Goal: Transaction & Acquisition: Purchase product/service

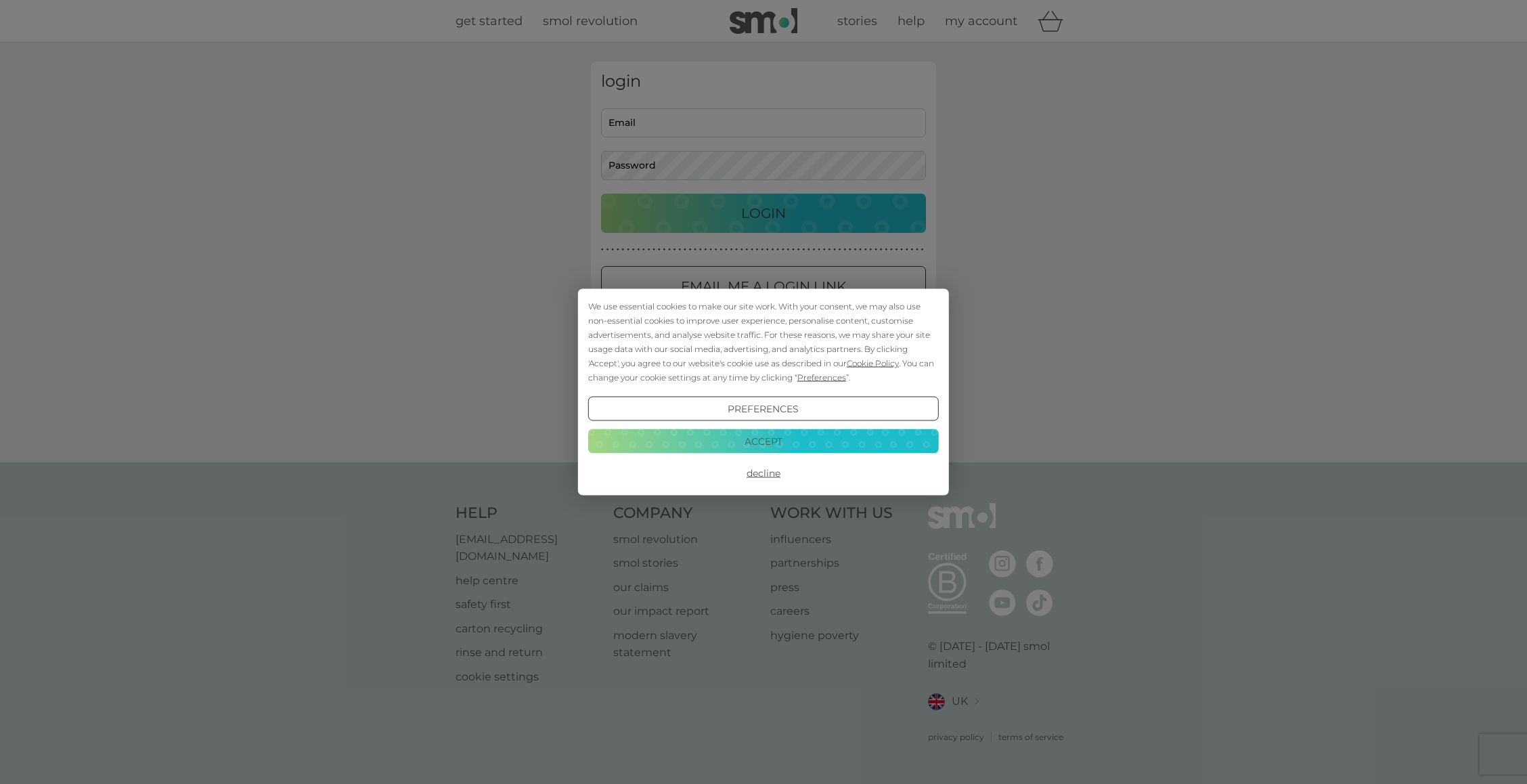
click at [799, 446] on button "Accept" at bounding box center [764, 440] width 350 height 24
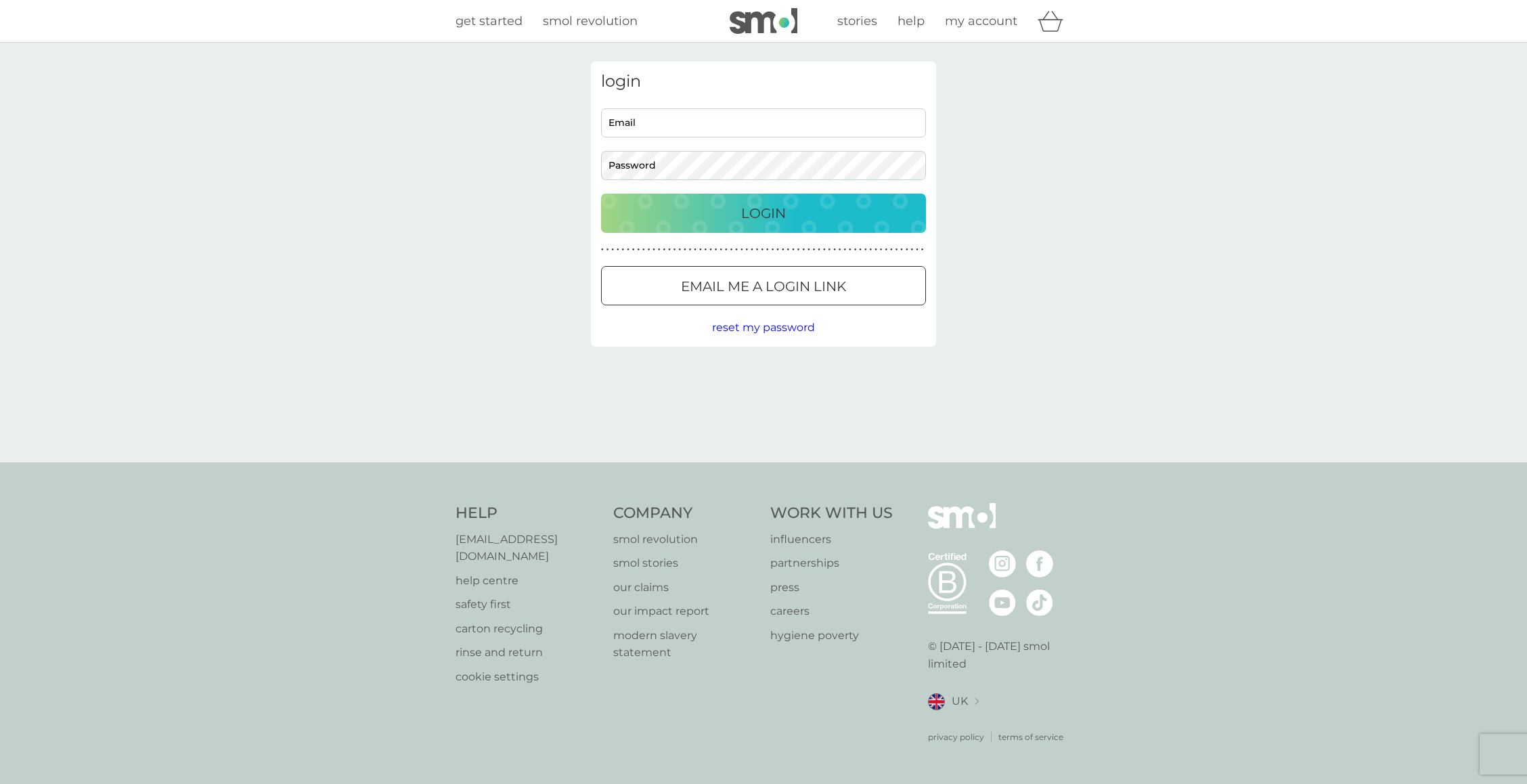
click at [671, 117] on input "Email" at bounding box center [764, 122] width 325 height 29
click at [671, 118] on input "Email" at bounding box center [764, 122] width 325 height 29
click at [1169, 245] on div "login nadia@rizkmccaytribe.com Email Password Login ● ● ● ● ● ● ● ● ● ● ● ● ● ●…" at bounding box center [764, 252] width 1527 height 419
click at [842, 206] on div "Login" at bounding box center [764, 213] width 298 height 22
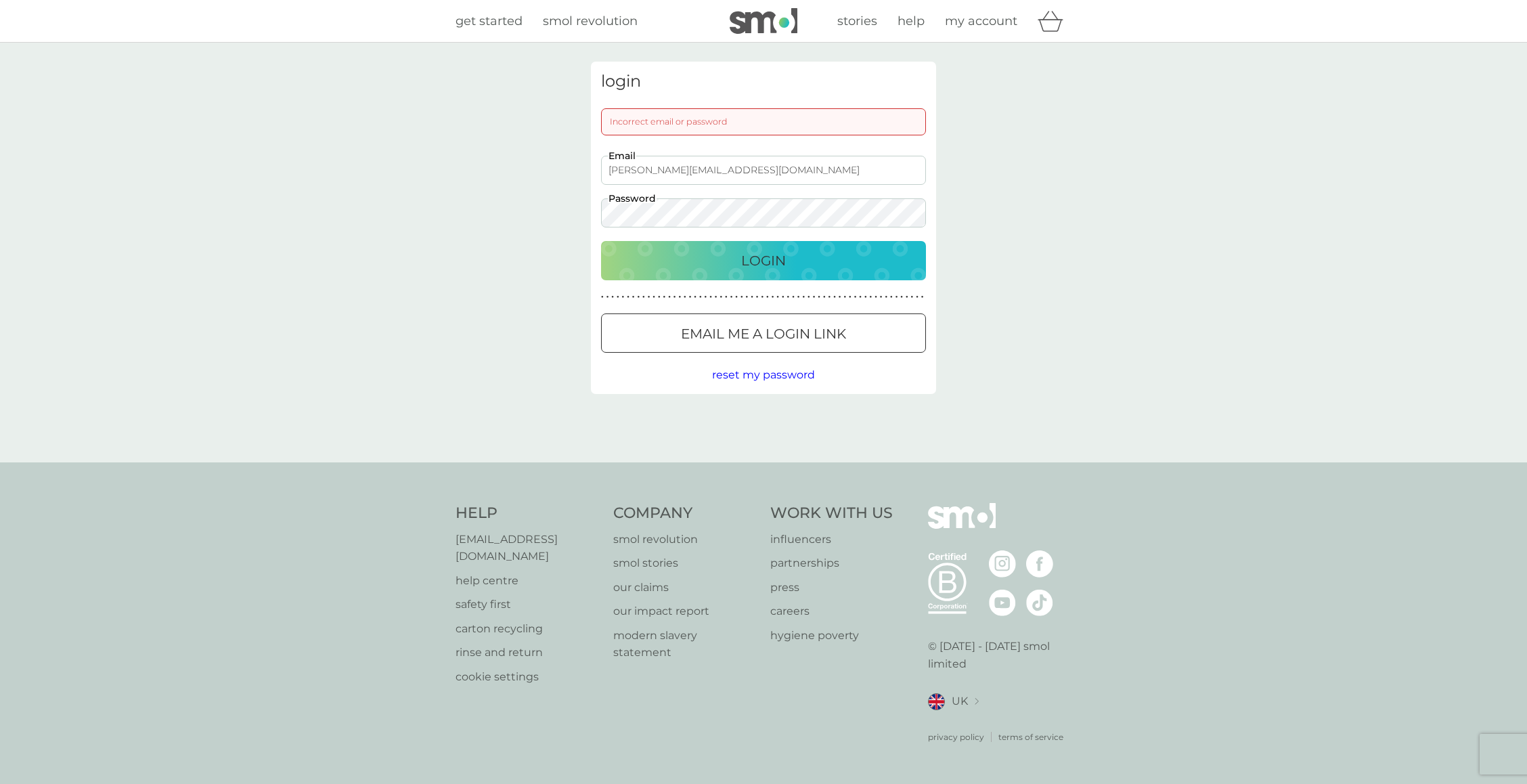
click at [754, 171] on input "nadia@rizkmccaytribe.com" at bounding box center [764, 171] width 325 height 29
drag, startPoint x: 754, startPoint y: 171, endPoint x: 584, endPoint y: 165, distance: 170.1
click at [583, 165] on div "login Incorrect email or password nadia@rizkmccaytribe.com Email Password Login…" at bounding box center [764, 252] width 366 height 382
click at [771, 268] on p "Login" at bounding box center [764, 260] width 44 height 22
click at [715, 177] on input "nadia@rizkmccay.com" at bounding box center [764, 171] width 325 height 29
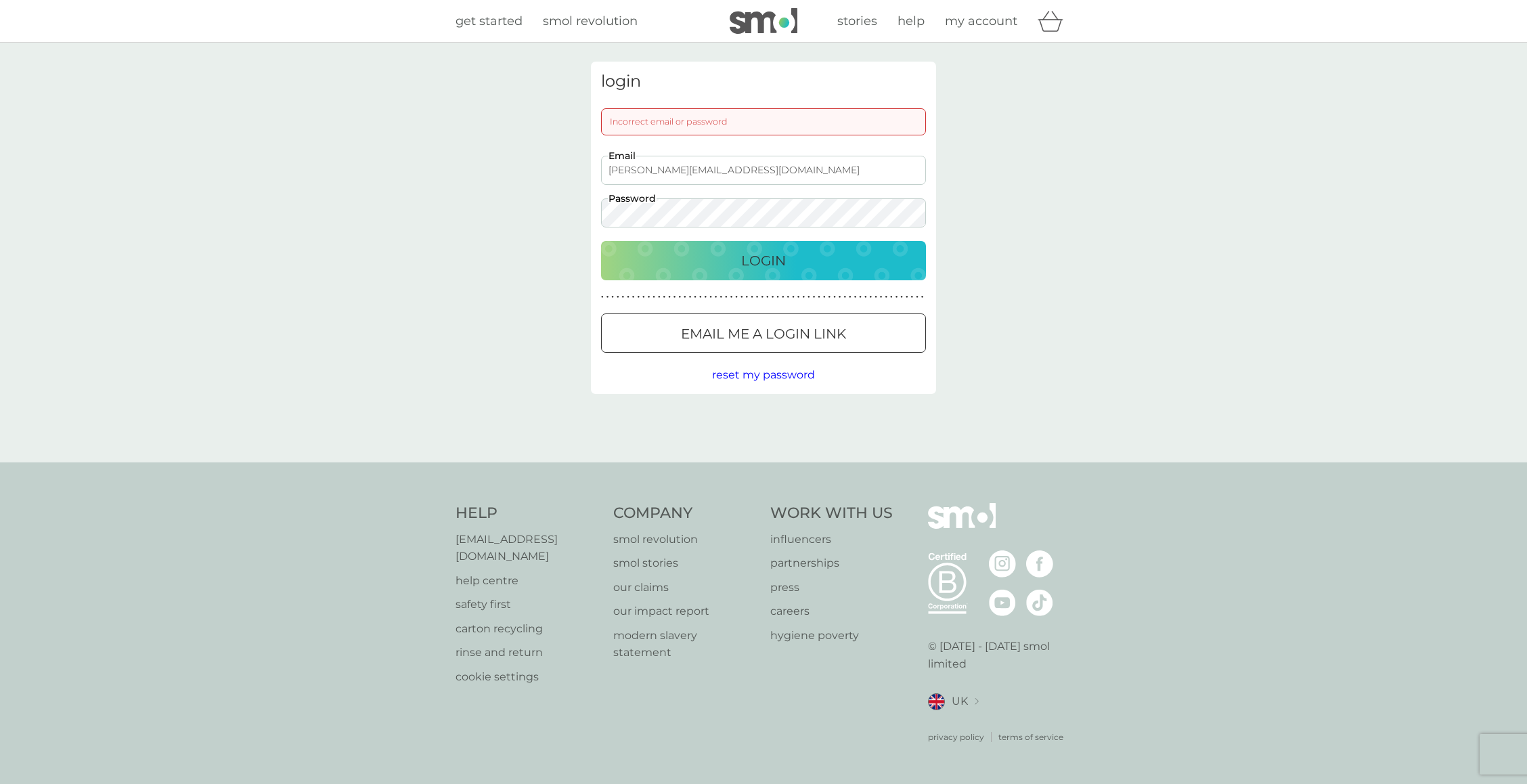
click at [755, 263] on p "Login" at bounding box center [764, 260] width 44 height 22
click at [594, 209] on div "login Incorrect email or password nadia@sandbox-studios.co.uk Email Password Lo…" at bounding box center [764, 228] width 345 height 332
click at [753, 166] on input "nadia@sandbox-studios.co.uk" at bounding box center [764, 171] width 325 height 29
type input "nadia@rizkmccaytribe.com"
click at [763, 268] on p "Login" at bounding box center [764, 260] width 44 height 22
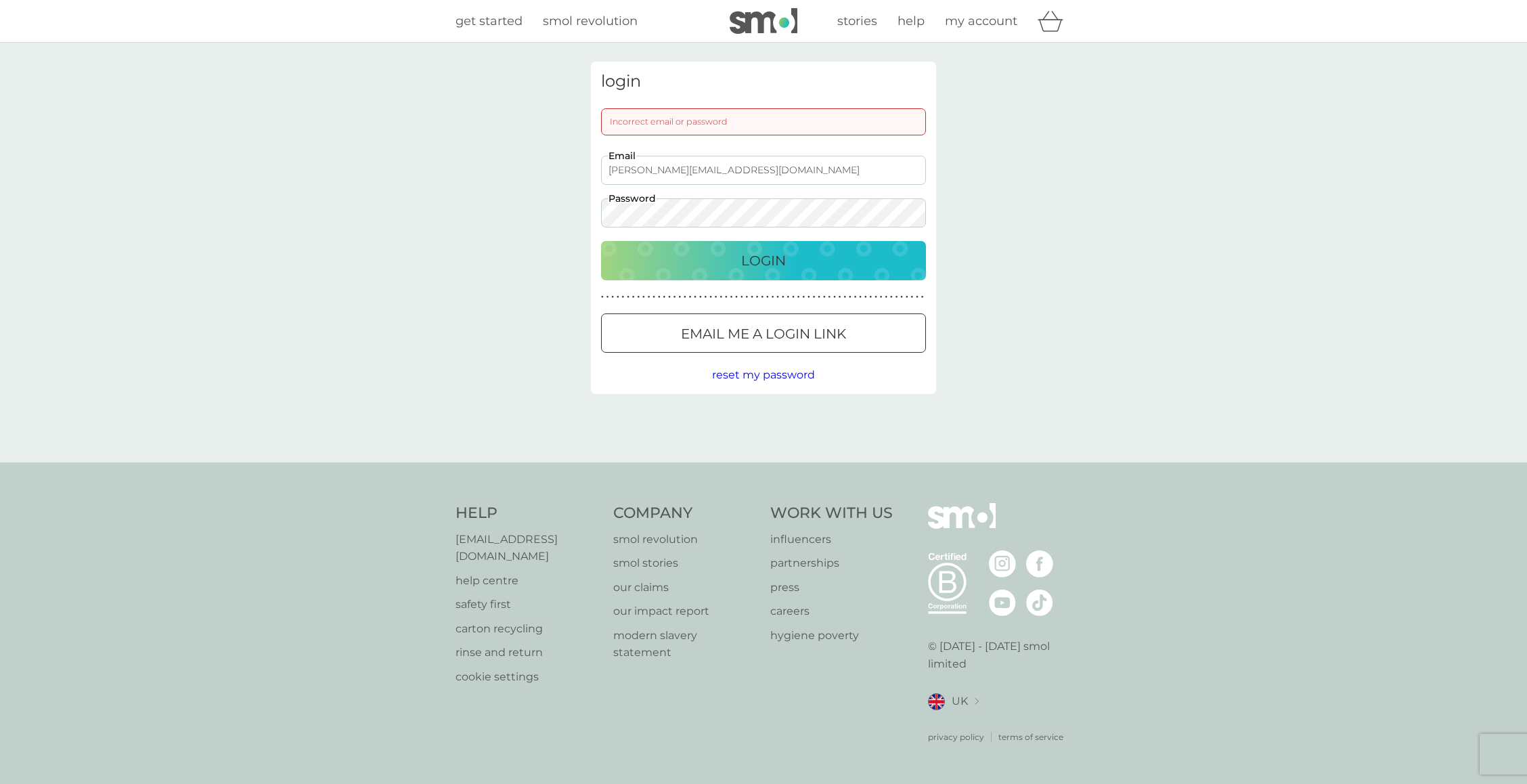
click at [568, 215] on div "login Incorrect email or password nadia@rizkmccaytribe.com Email Password Login…" at bounding box center [764, 252] width 1527 height 419
click at [643, 260] on div "Login" at bounding box center [764, 260] width 298 height 22
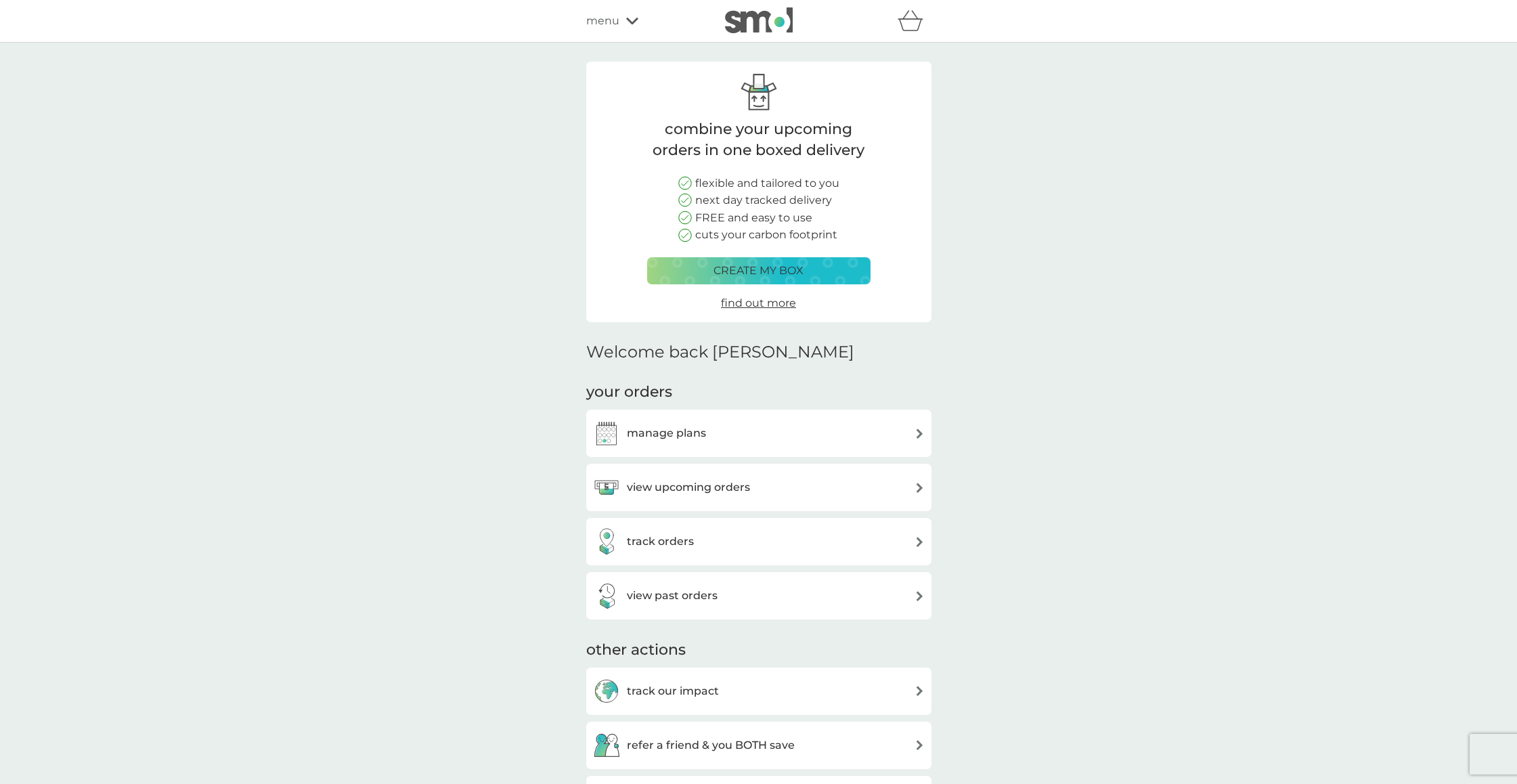
click at [915, 436] on img at bounding box center [920, 433] width 10 height 10
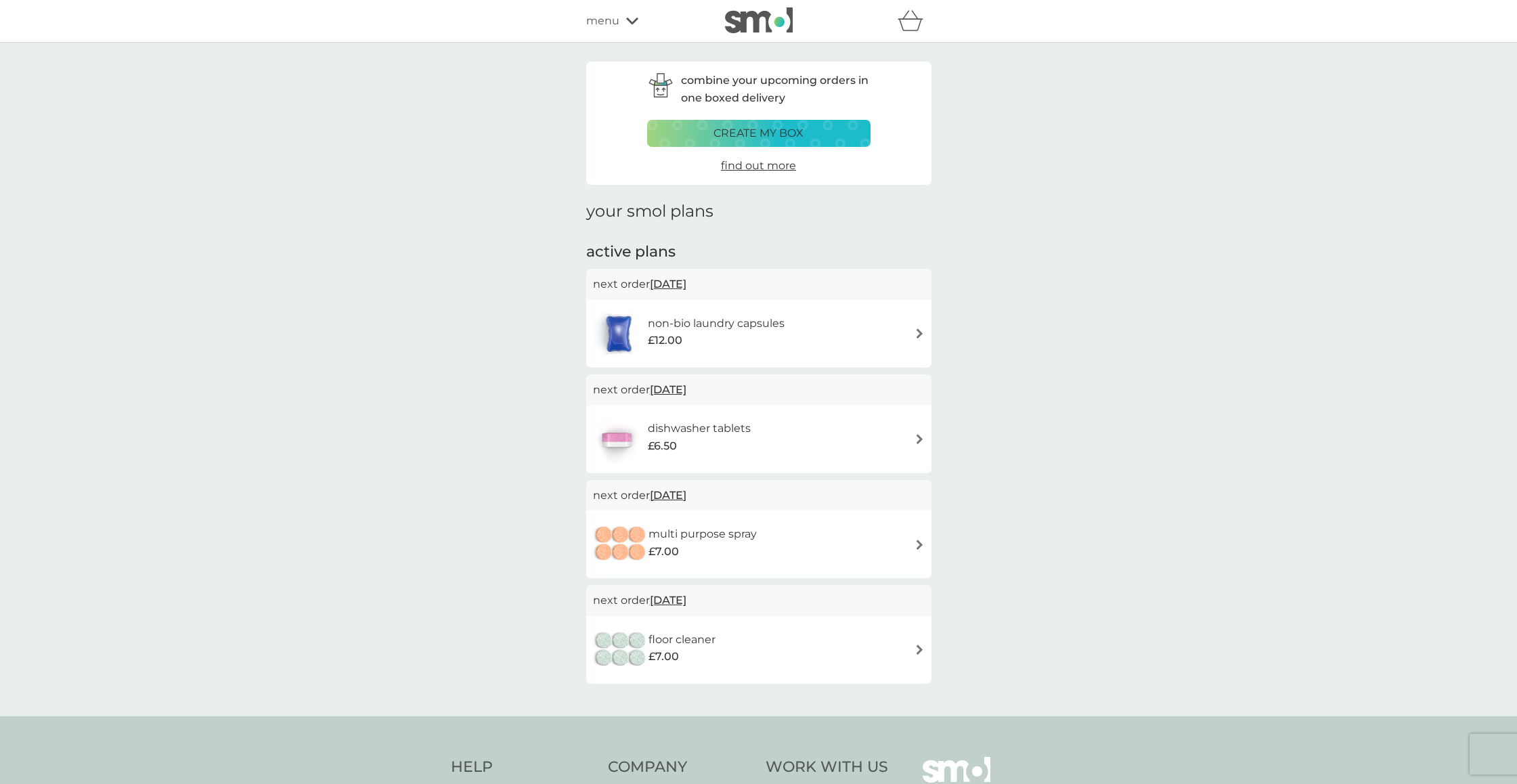
click at [915, 331] on img at bounding box center [920, 333] width 10 height 10
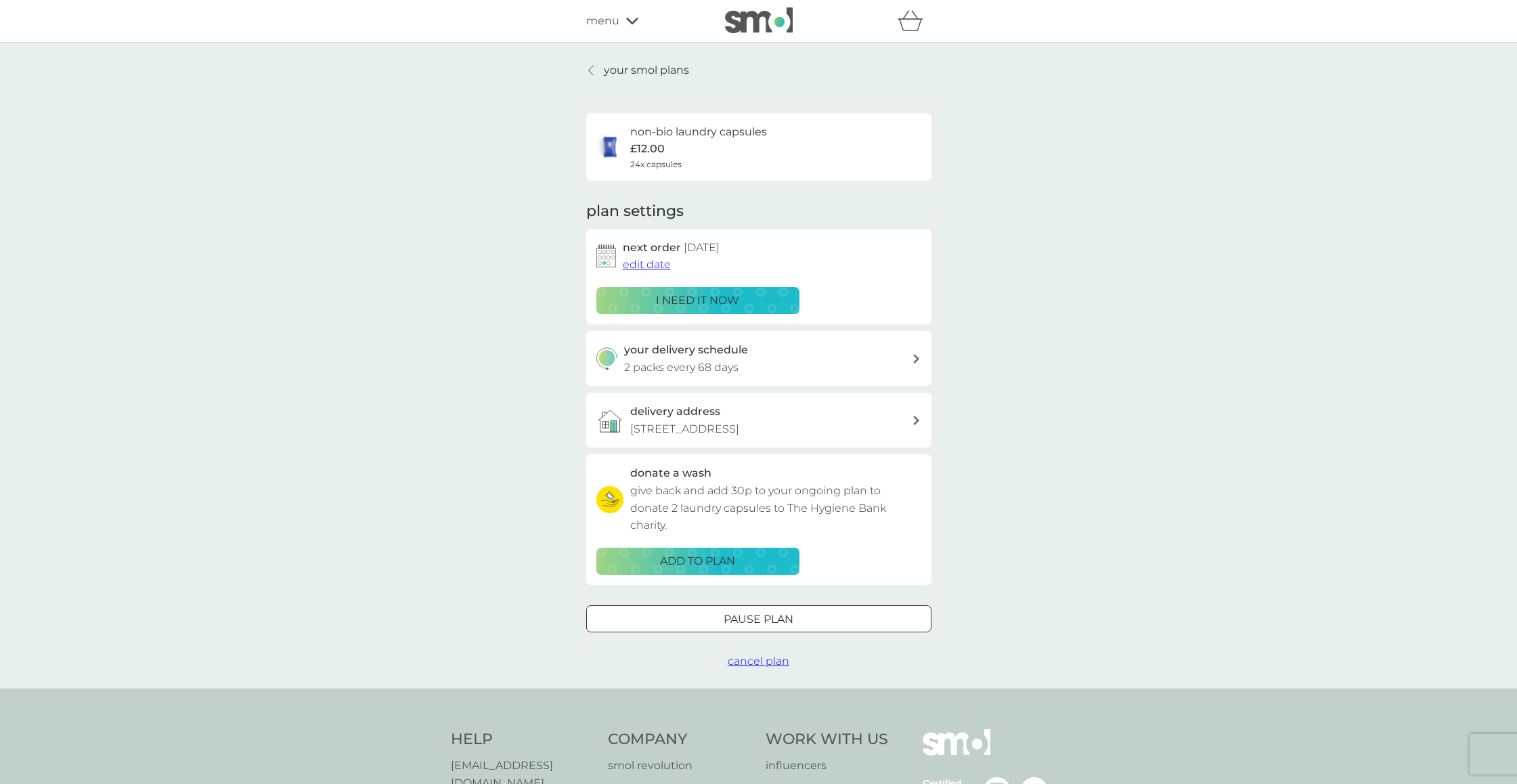
click at [712, 302] on p "i need it now" at bounding box center [698, 299] width 84 height 17
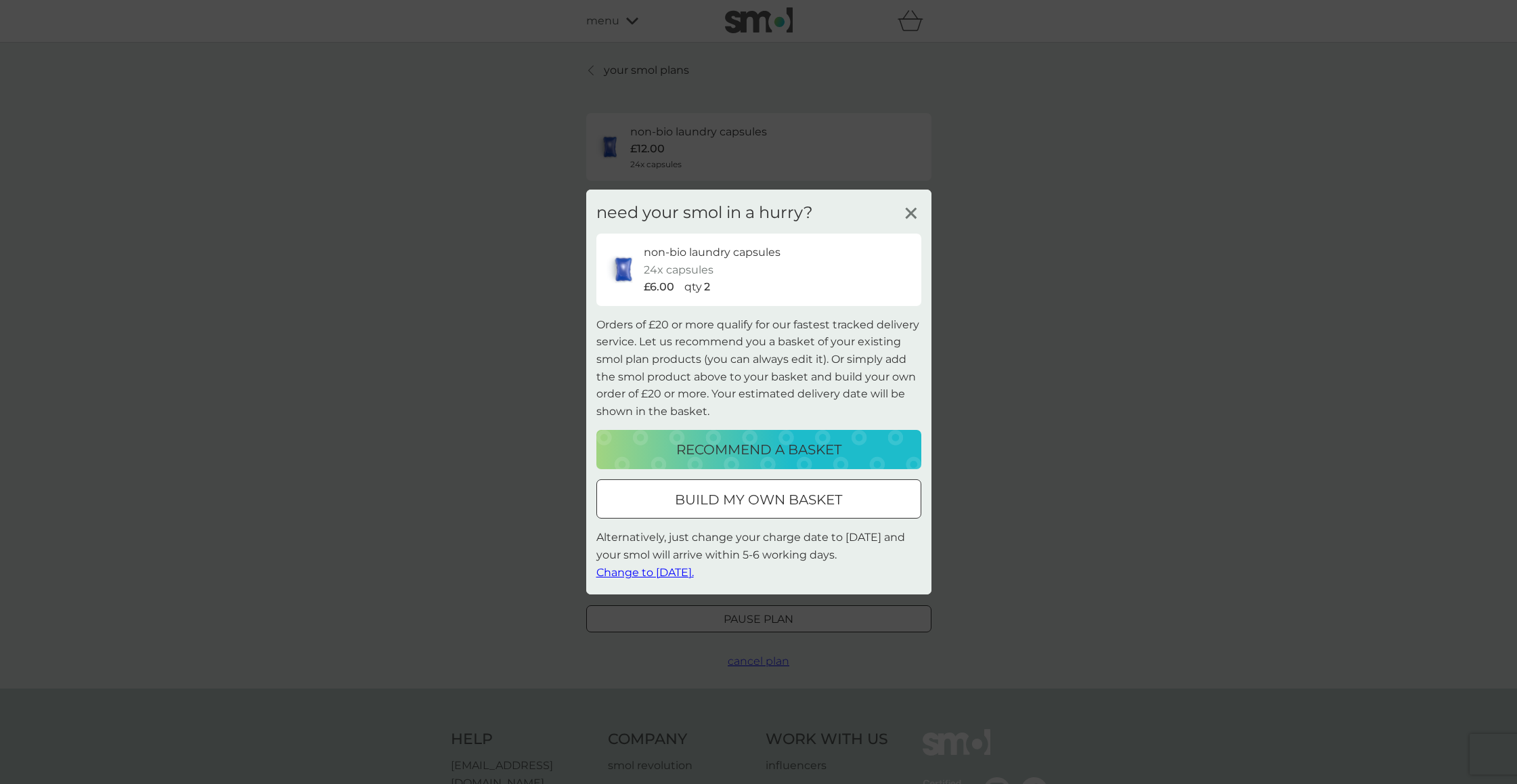
click at [782, 451] on p "recommend a basket" at bounding box center [759, 449] width 165 height 22
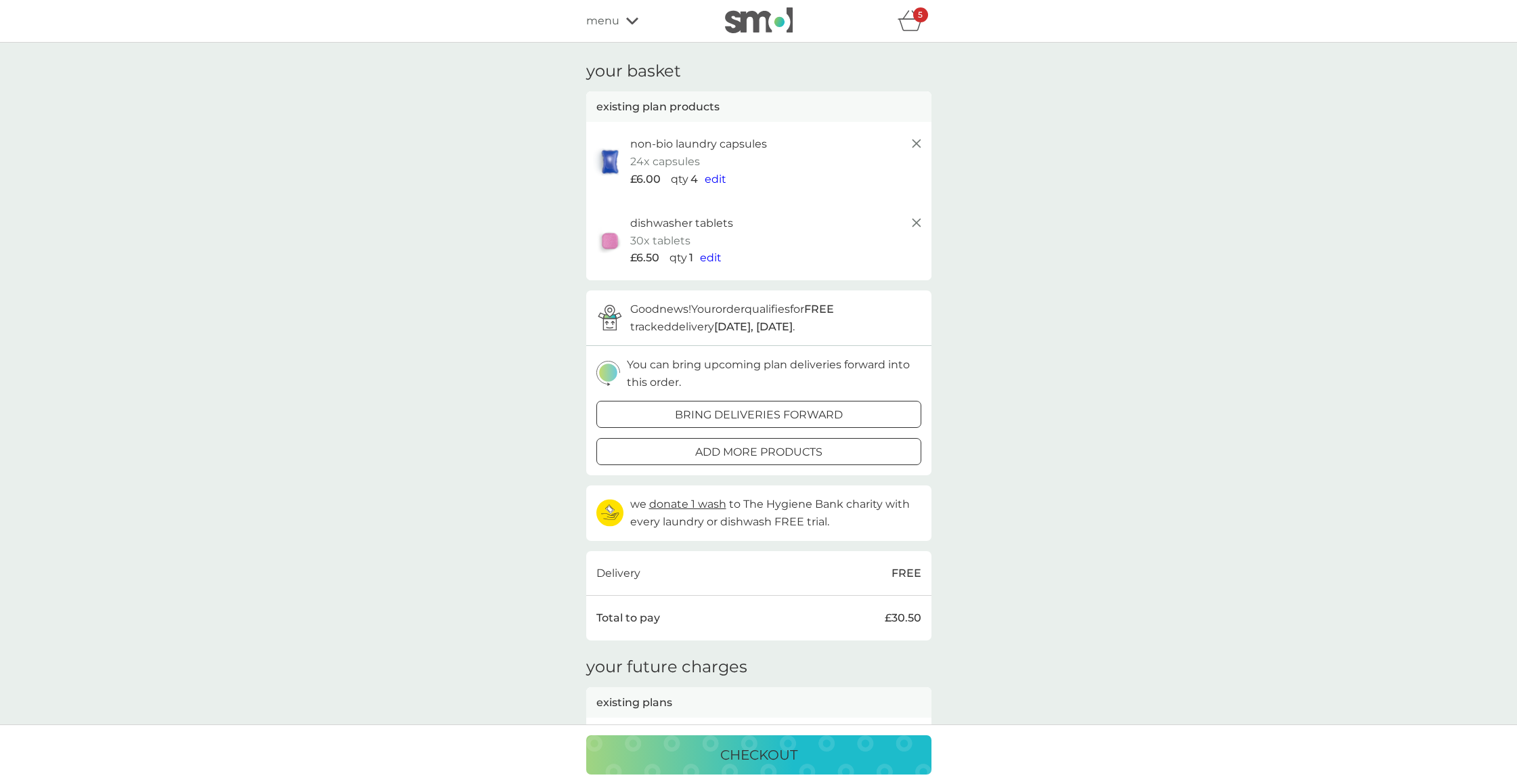
click at [717, 178] on span "edit" at bounding box center [715, 179] width 22 height 13
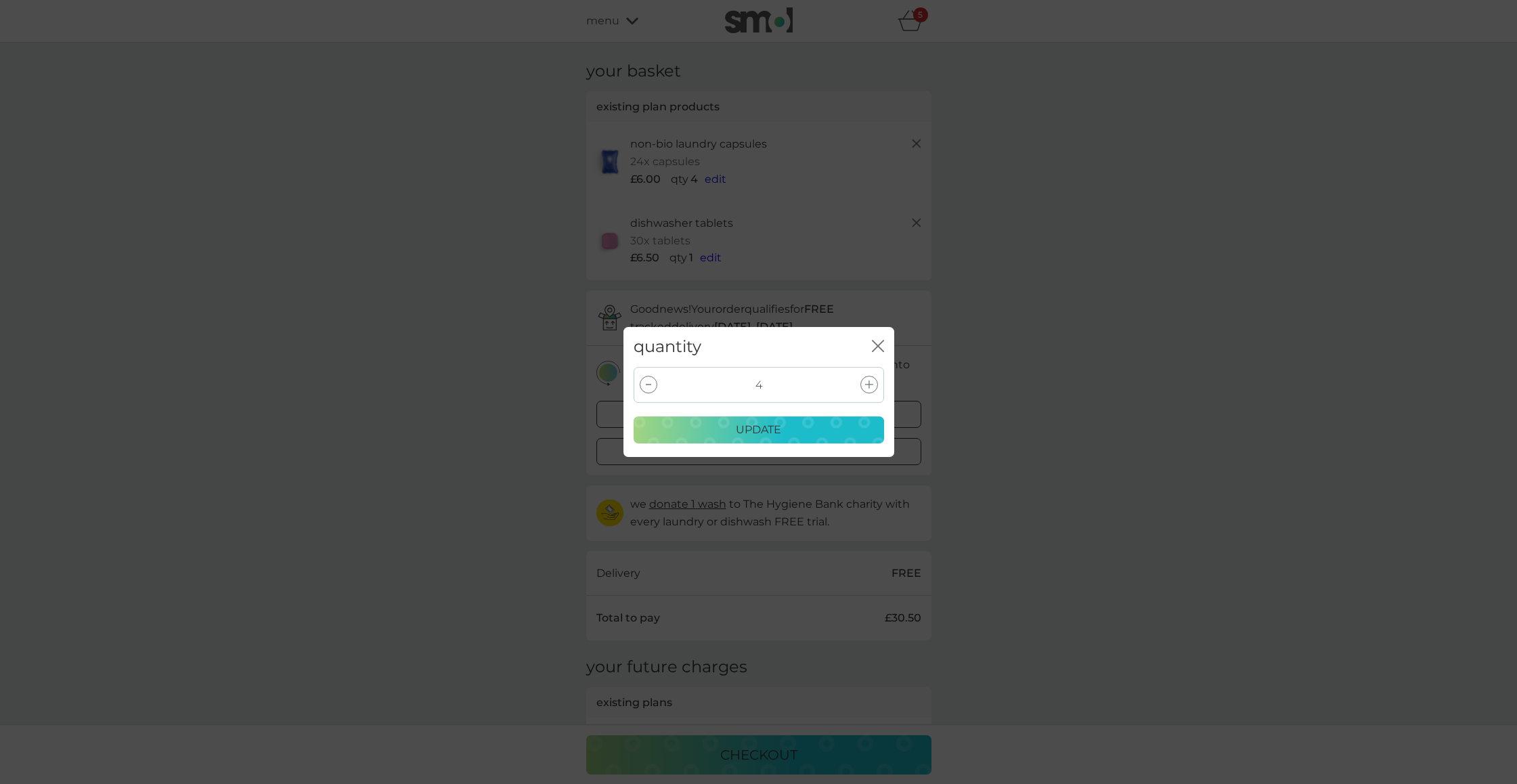
click at [646, 383] on div at bounding box center [648, 384] width 17 height 17
click at [778, 429] on p "update" at bounding box center [759, 429] width 45 height 17
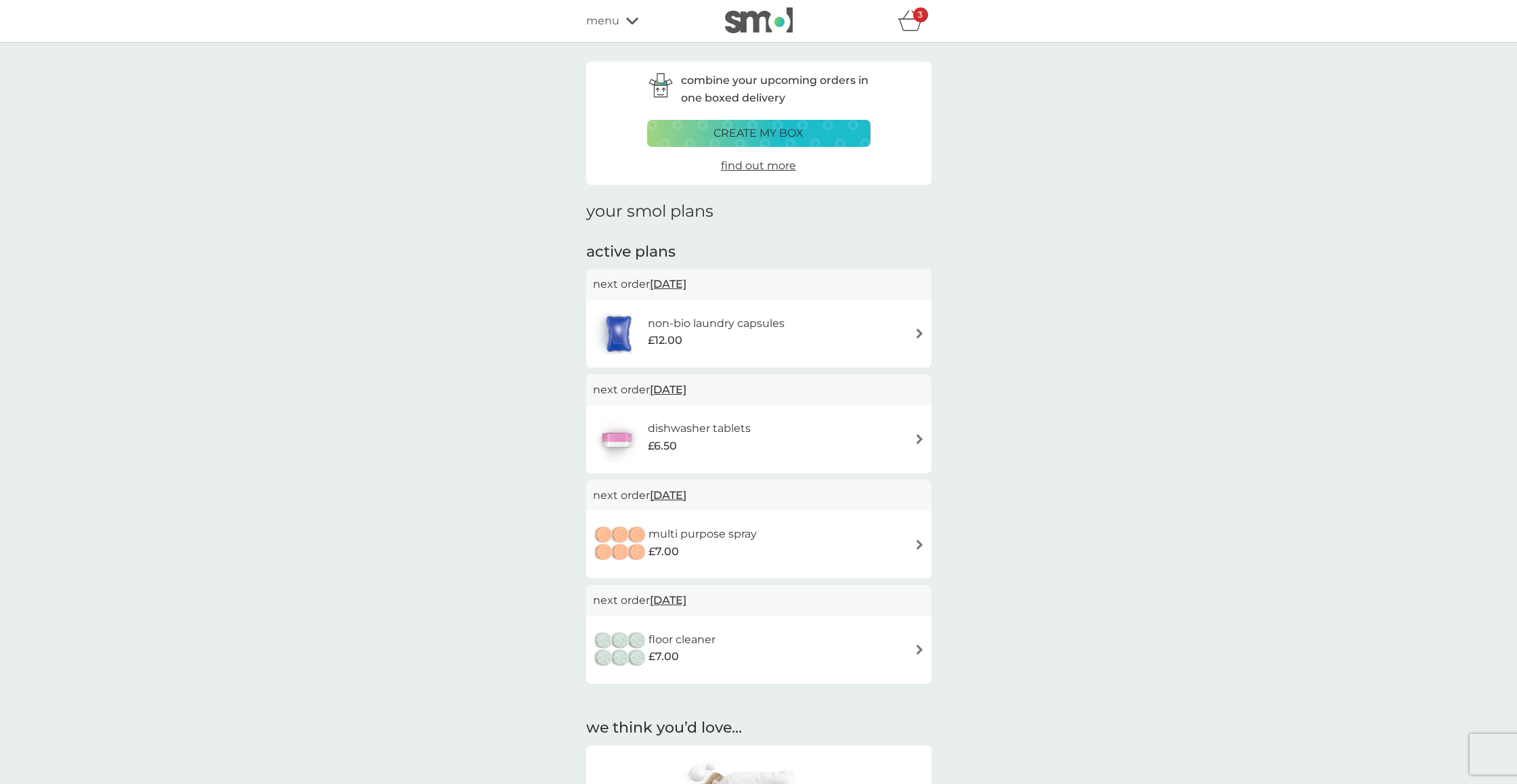
click at [917, 648] on img at bounding box center [920, 649] width 10 height 10
click at [917, 334] on img at bounding box center [920, 333] width 10 height 10
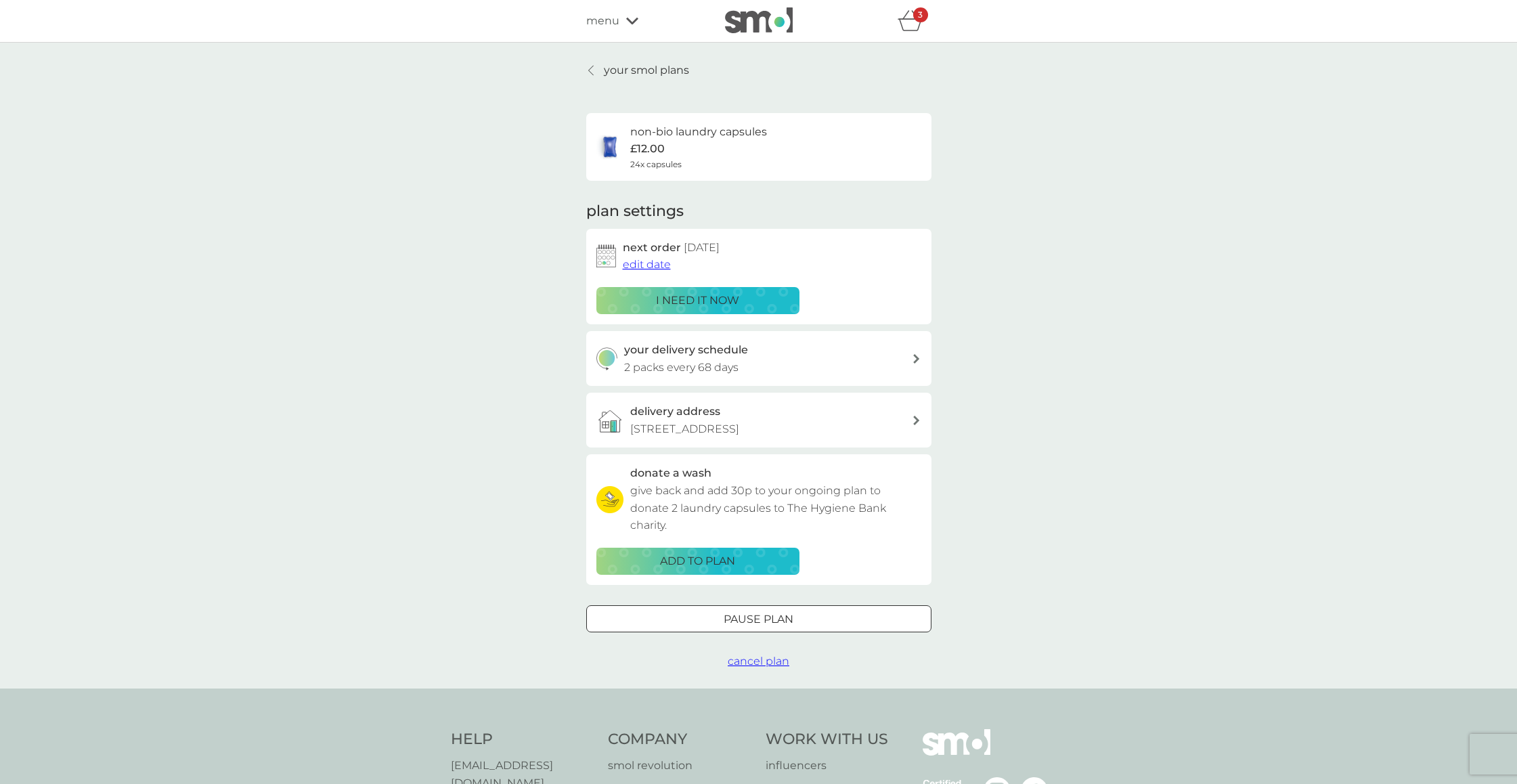
click at [754, 299] on div "i need it now" at bounding box center [698, 299] width 185 height 17
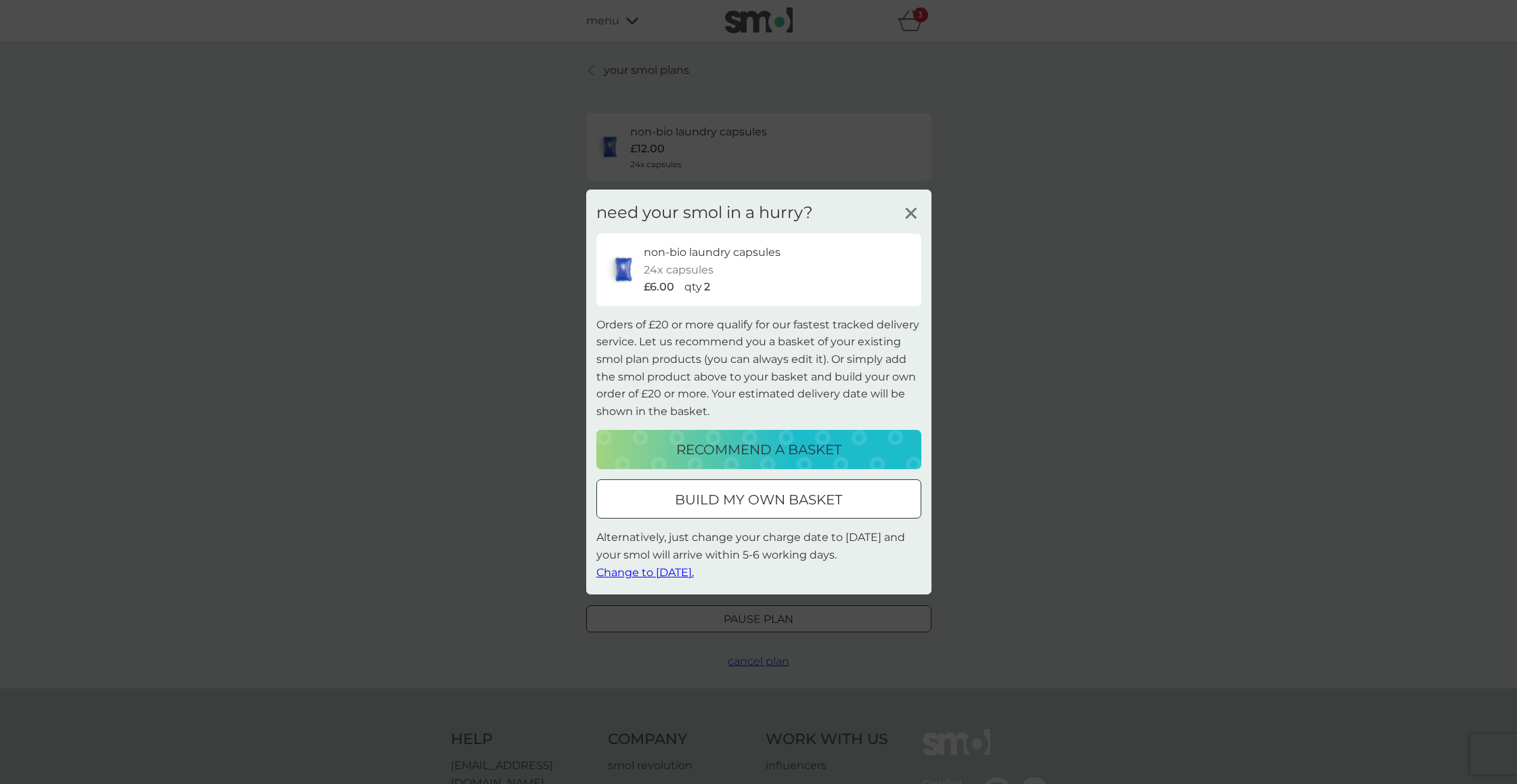
click at [790, 455] on p "recommend a basket" at bounding box center [759, 449] width 165 height 22
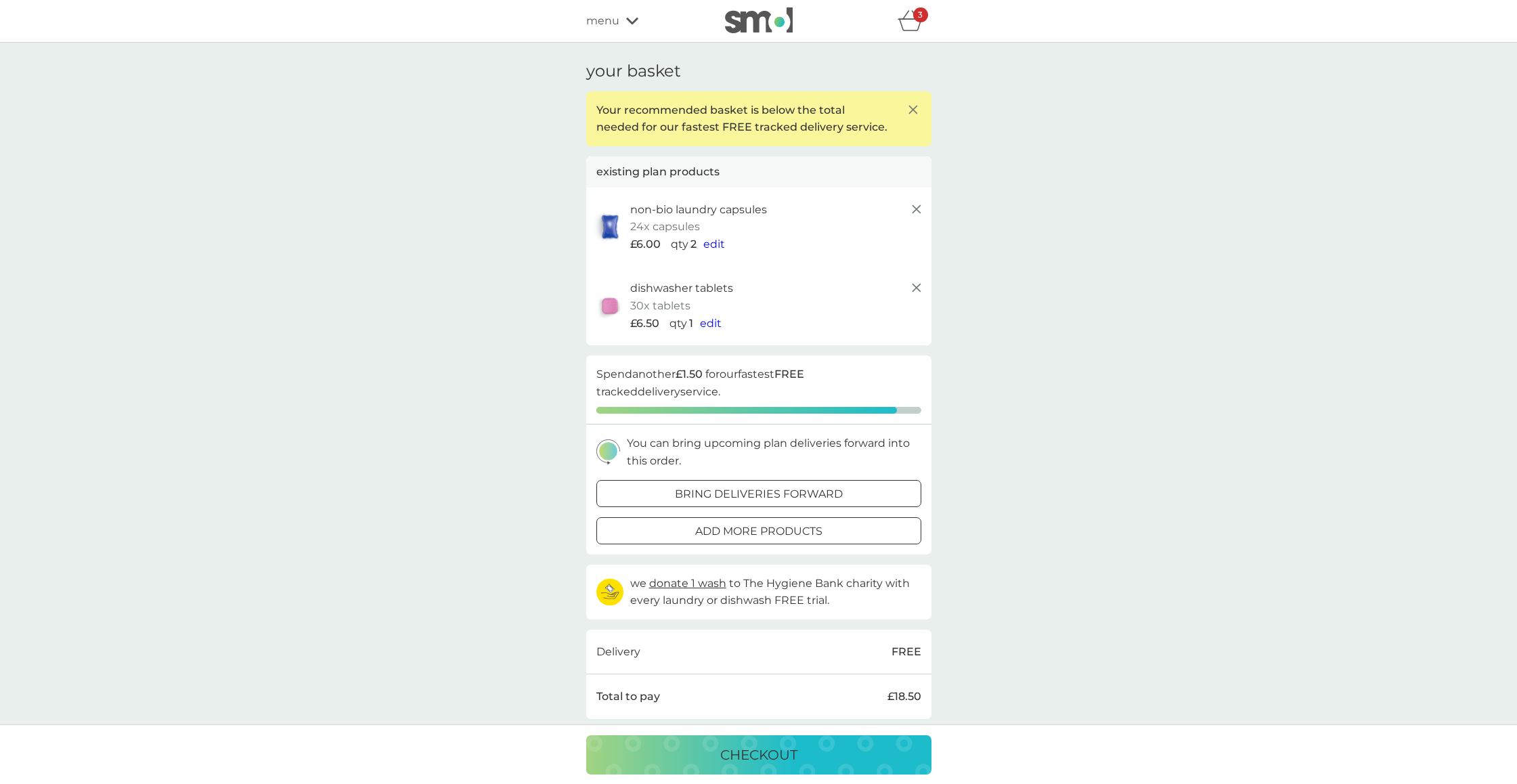
click at [777, 756] on p "checkout" at bounding box center [758, 755] width 77 height 22
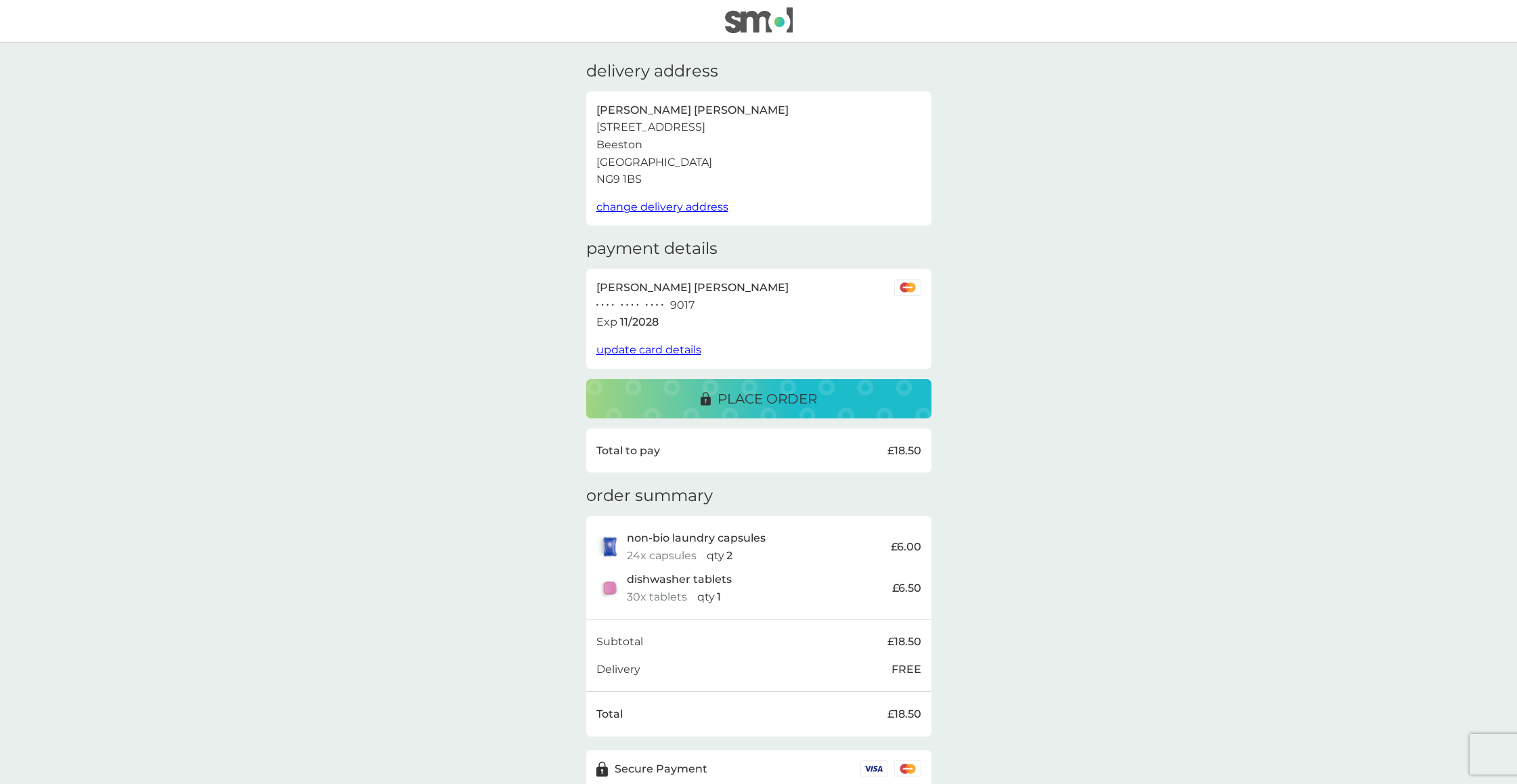
click at [765, 399] on p "place order" at bounding box center [767, 398] width 100 height 22
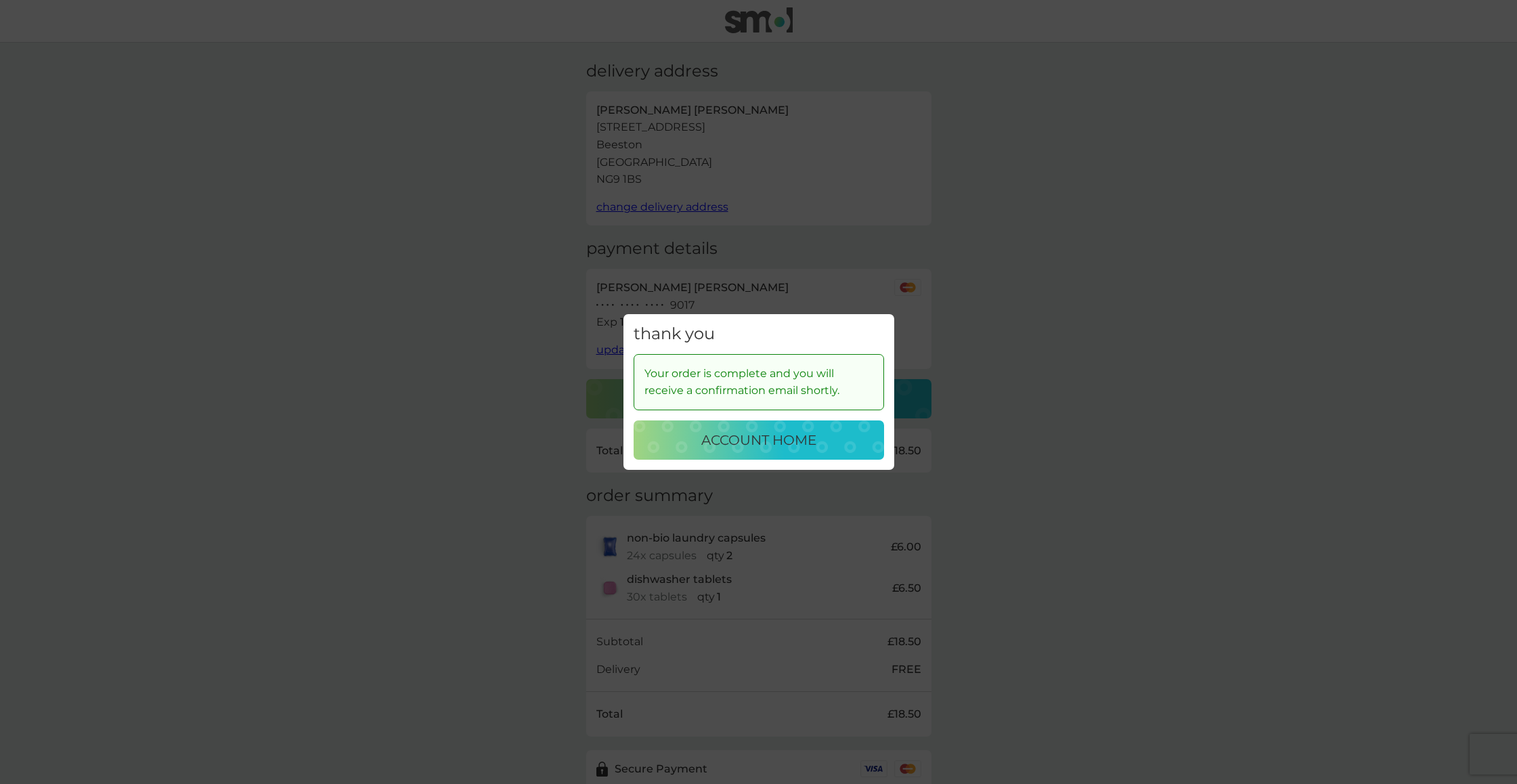
click at [1118, 406] on div "thank you Your order is complete and you will receive a confirmation email shor…" at bounding box center [758, 392] width 1517 height 784
click at [813, 436] on p "account home" at bounding box center [759, 440] width 115 height 22
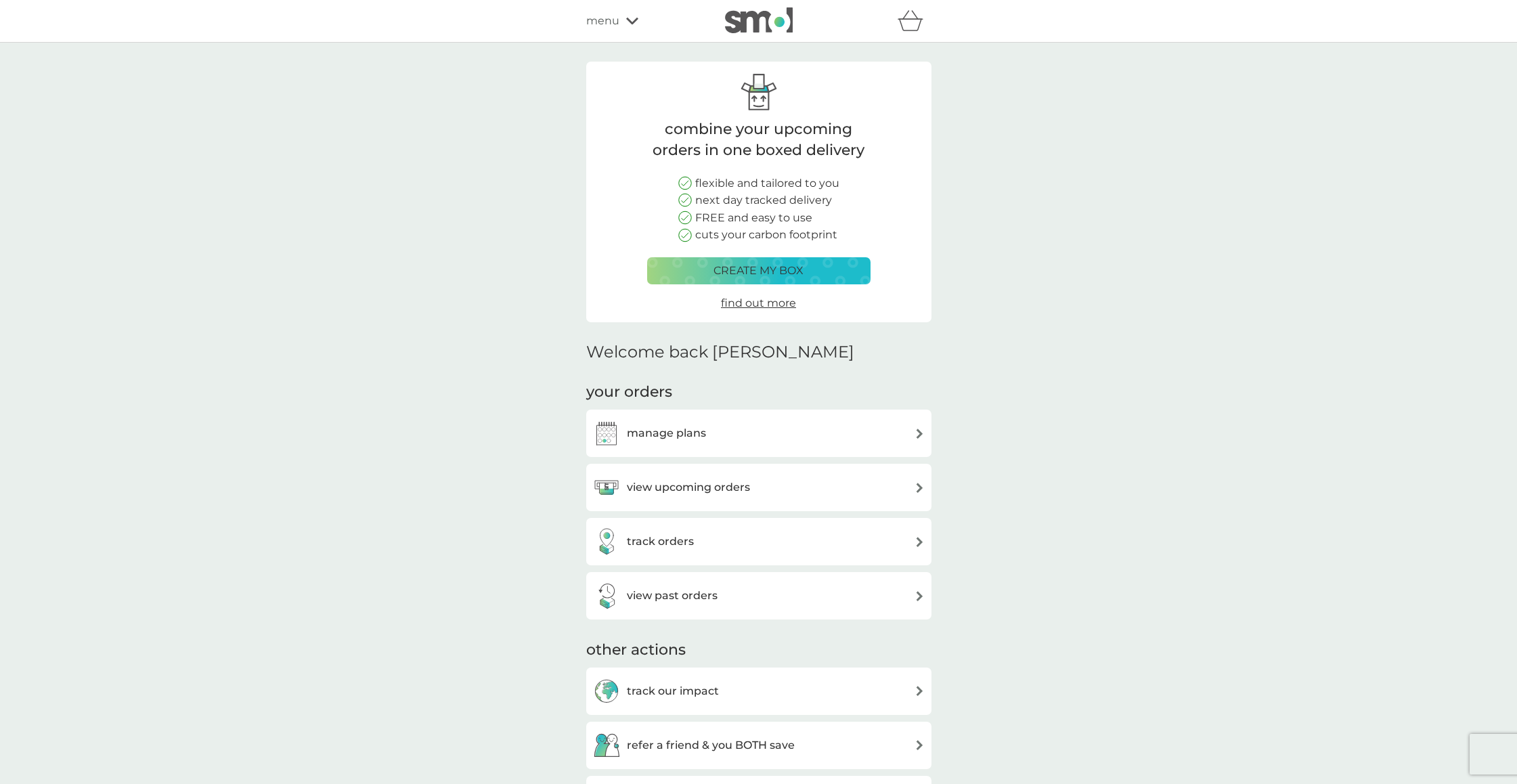
click at [922, 485] on img at bounding box center [920, 487] width 10 height 10
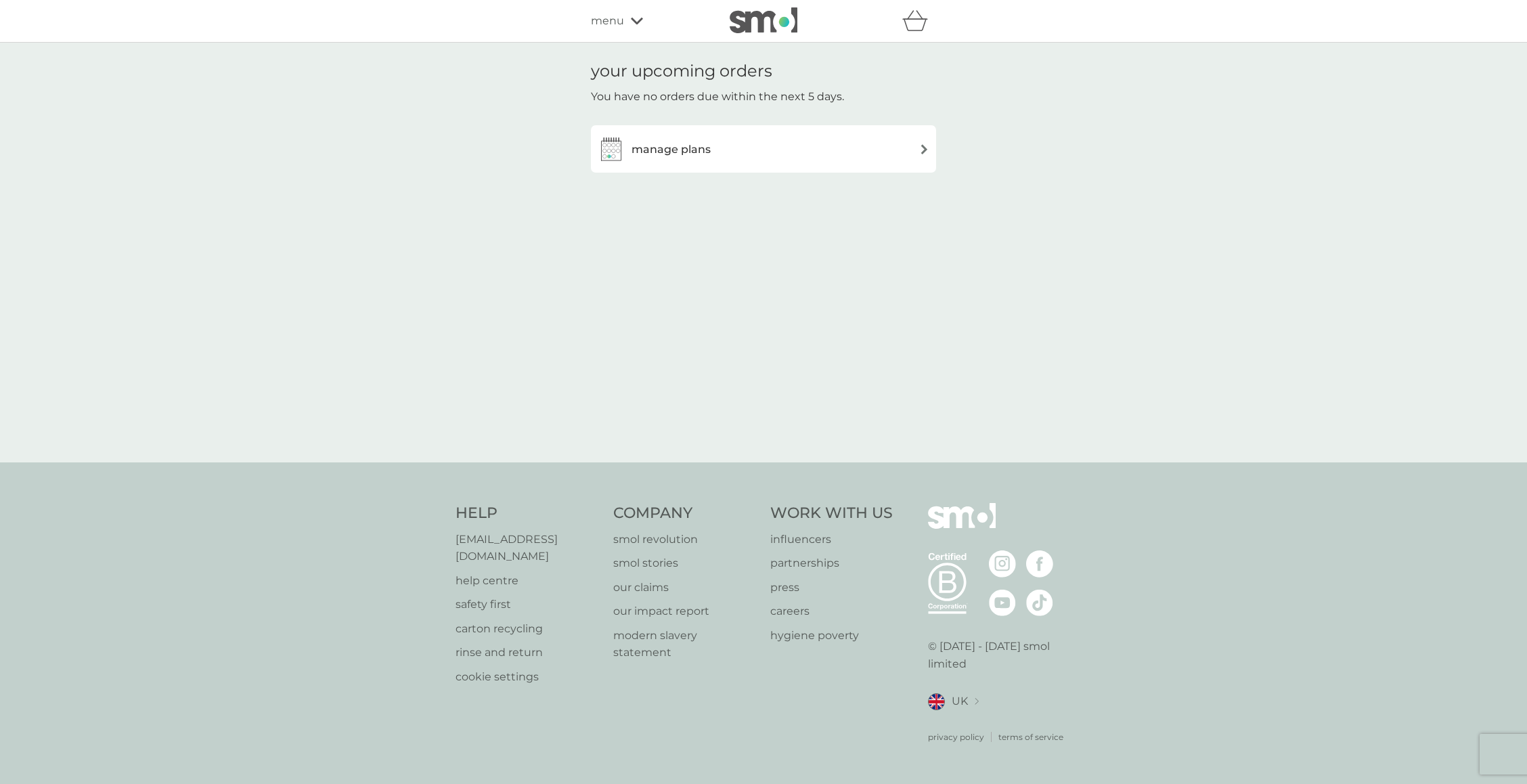
click at [930, 146] on div "manage plans" at bounding box center [764, 149] width 345 height 47
click at [925, 148] on img at bounding box center [924, 149] width 10 height 10
